Goal: Task Accomplishment & Management: Manage account settings

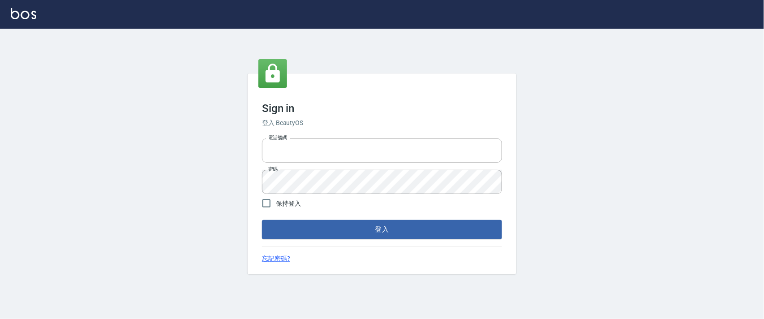
type input "0927987640"
click at [361, 228] on button "登入" at bounding box center [382, 229] width 240 height 19
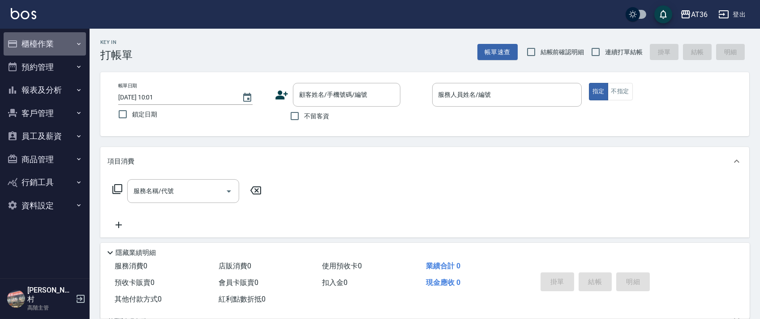
click at [38, 39] on button "櫃檯作業" at bounding box center [45, 43] width 82 height 23
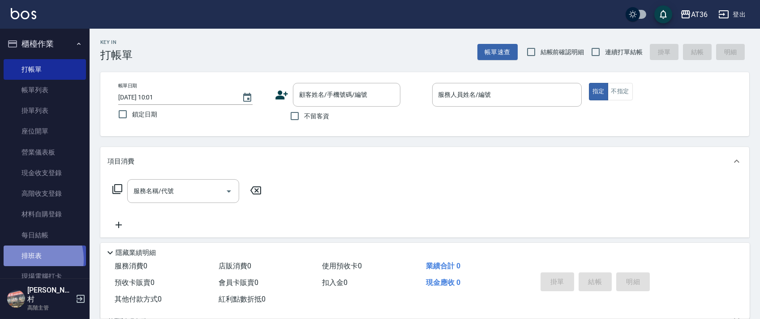
click at [27, 260] on link "排班表" at bounding box center [45, 255] width 82 height 21
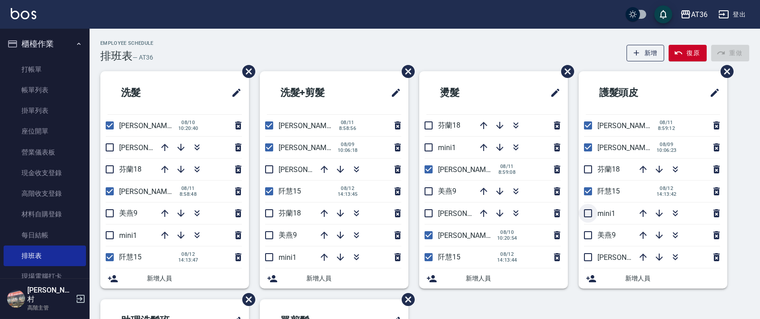
click at [586, 212] on input "checkbox" at bounding box center [588, 213] width 19 height 19
checkbox input "true"
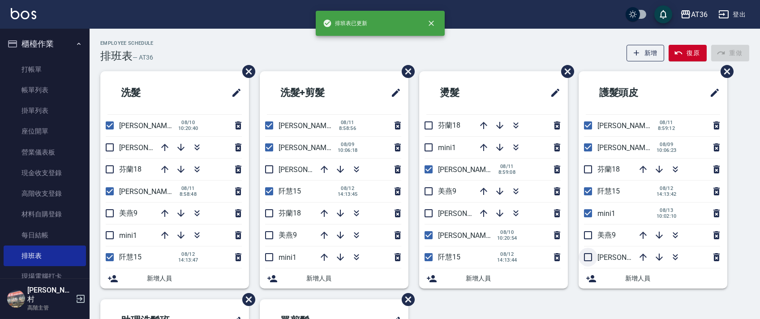
click at [590, 254] on input "checkbox" at bounding box center [588, 257] width 19 height 19
checkbox input "true"
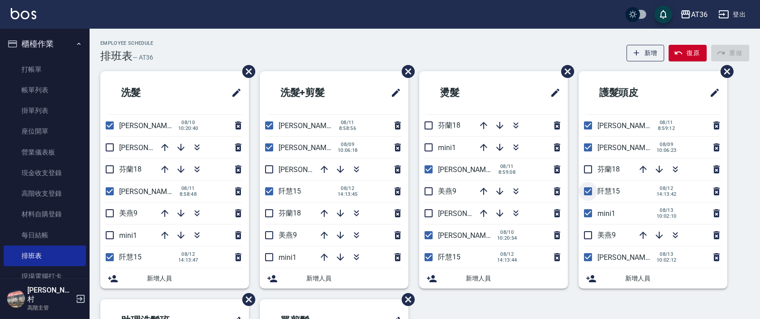
click at [588, 192] on input "checkbox" at bounding box center [588, 191] width 19 height 19
checkbox input "false"
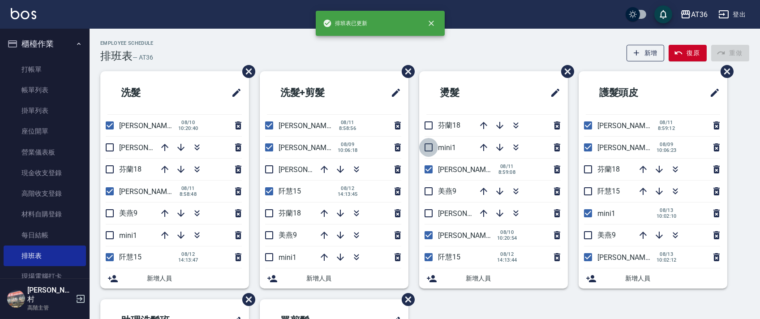
click at [429, 144] on input "checkbox" at bounding box center [428, 147] width 19 height 19
checkbox input "true"
click at [430, 211] on input "checkbox" at bounding box center [428, 213] width 19 height 19
checkbox input "true"
click at [435, 258] on input "checkbox" at bounding box center [428, 257] width 19 height 19
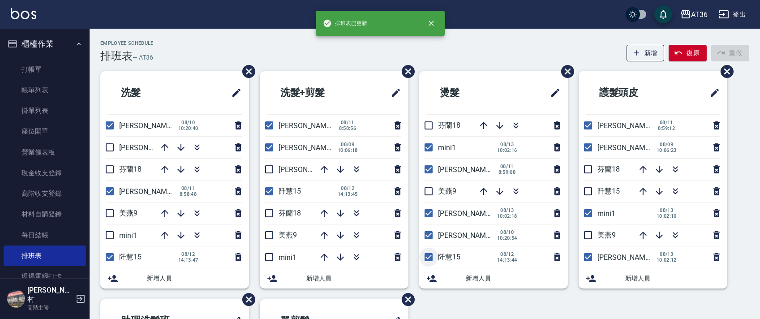
checkbox input "false"
click at [269, 251] on input "checkbox" at bounding box center [269, 257] width 19 height 19
checkbox input "true"
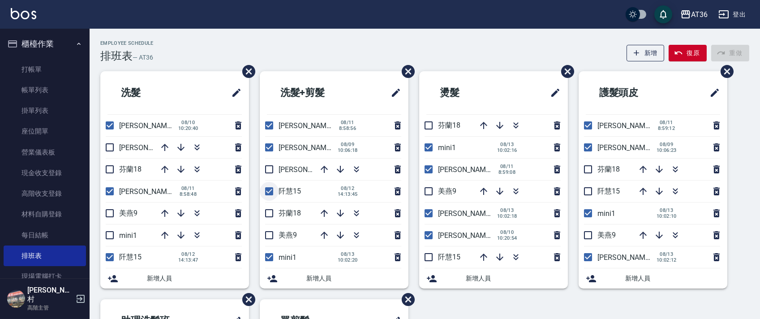
click at [273, 193] on input "checkbox" at bounding box center [269, 191] width 19 height 19
checkbox input "false"
click at [269, 172] on input "checkbox" at bounding box center [269, 169] width 19 height 19
checkbox input "true"
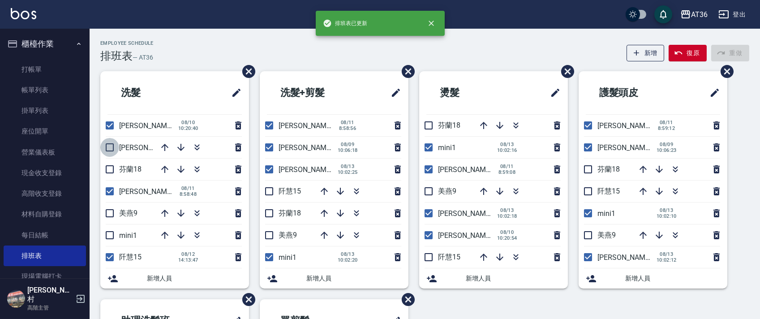
click at [108, 146] on input "checkbox" at bounding box center [109, 147] width 19 height 19
checkbox input "true"
drag, startPoint x: 107, startPoint y: 234, endPoint x: 120, endPoint y: 231, distance: 13.7
click at [107, 235] on input "checkbox" at bounding box center [109, 235] width 19 height 19
checkbox input "true"
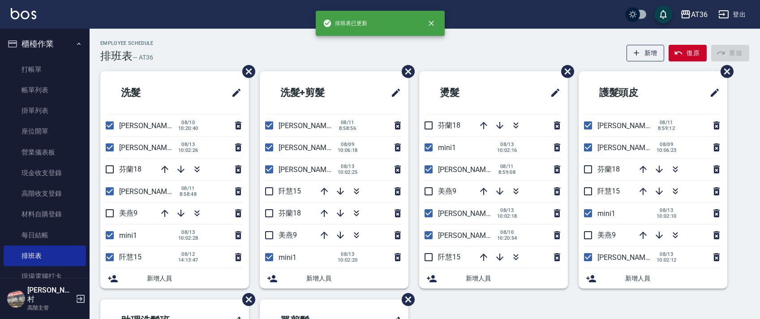
drag, startPoint x: 106, startPoint y: 258, endPoint x: 298, endPoint y: 217, distance: 196.9
click at [106, 258] on input "checkbox" at bounding box center [109, 257] width 19 height 19
checkbox input "false"
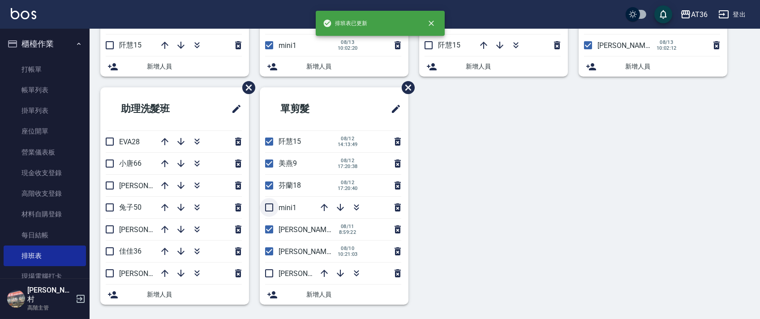
click at [264, 209] on input "checkbox" at bounding box center [269, 207] width 19 height 19
checkbox input "true"
click at [272, 142] on input "checkbox" at bounding box center [269, 141] width 19 height 19
checkbox input "false"
click at [268, 188] on input "checkbox" at bounding box center [269, 185] width 19 height 19
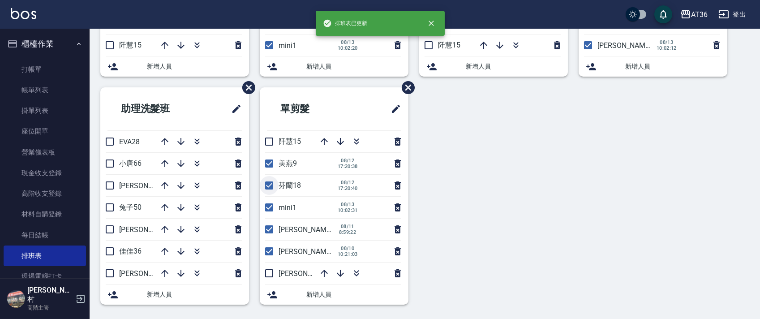
checkbox input "false"
click at [265, 275] on input "checkbox" at bounding box center [269, 273] width 19 height 19
checkbox input "true"
click at [271, 166] on input "checkbox" at bounding box center [269, 163] width 19 height 19
checkbox input "false"
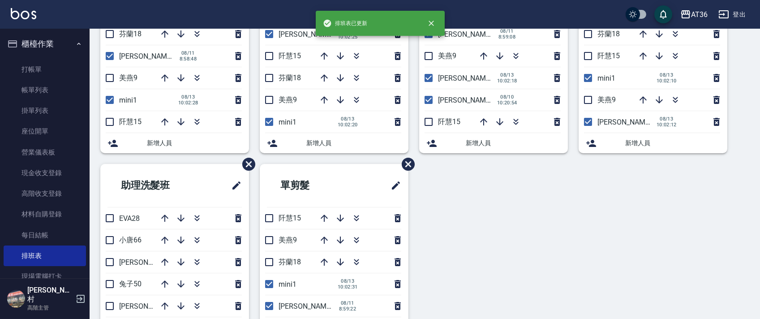
scroll to position [0, 0]
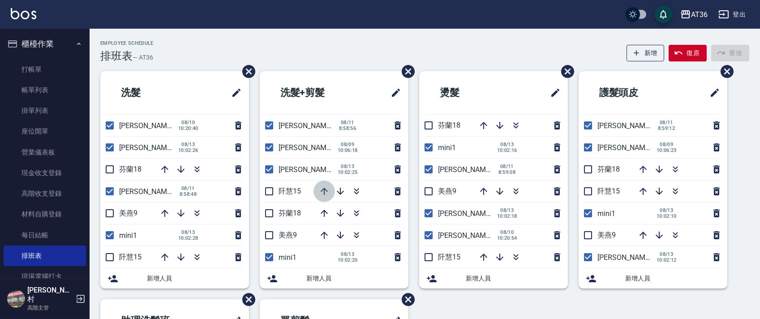
click at [322, 190] on icon "button" at bounding box center [324, 191] width 7 height 7
